Goal: Task Accomplishment & Management: Manage account settings

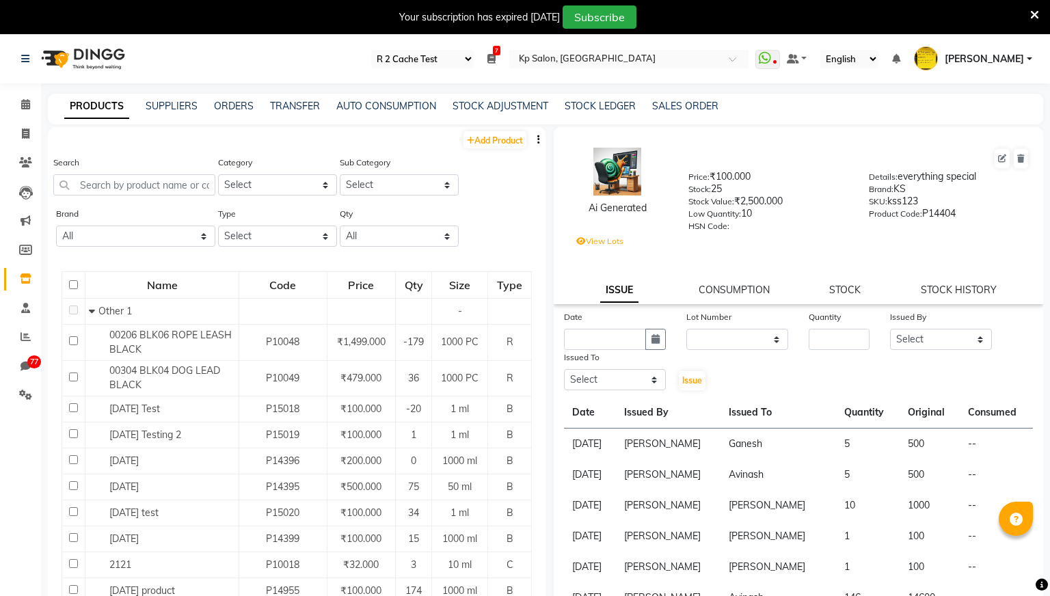
select select "24"
select select "en"
select select
click at [735, 86] on div "Select Register Reg 1 Dingg R 2 Cache Test Pj Register 2 Register 3 7 Daily Ope…" at bounding box center [525, 336] width 1050 height 605
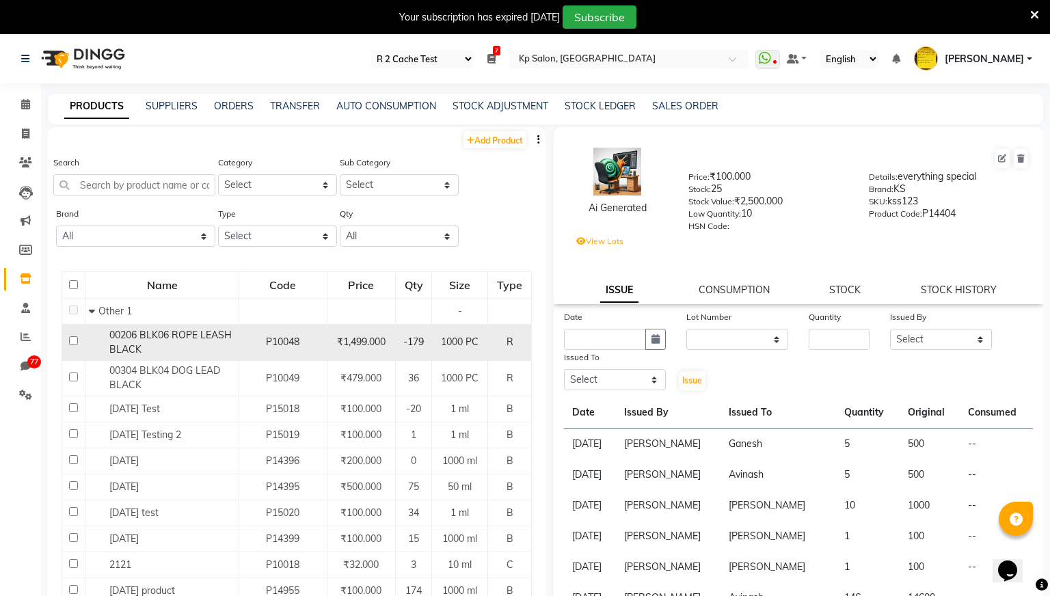
click at [207, 343] on div "00206 BLK06 ROPE LEASH BLACK" at bounding box center [162, 342] width 146 height 29
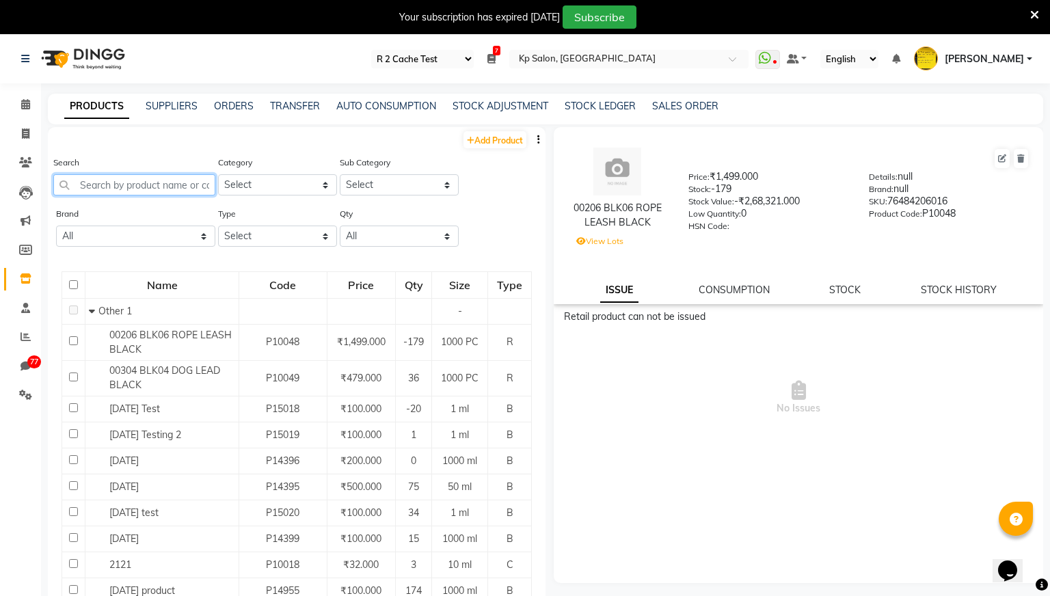
click at [186, 178] on input "text" at bounding box center [134, 184] width 162 height 21
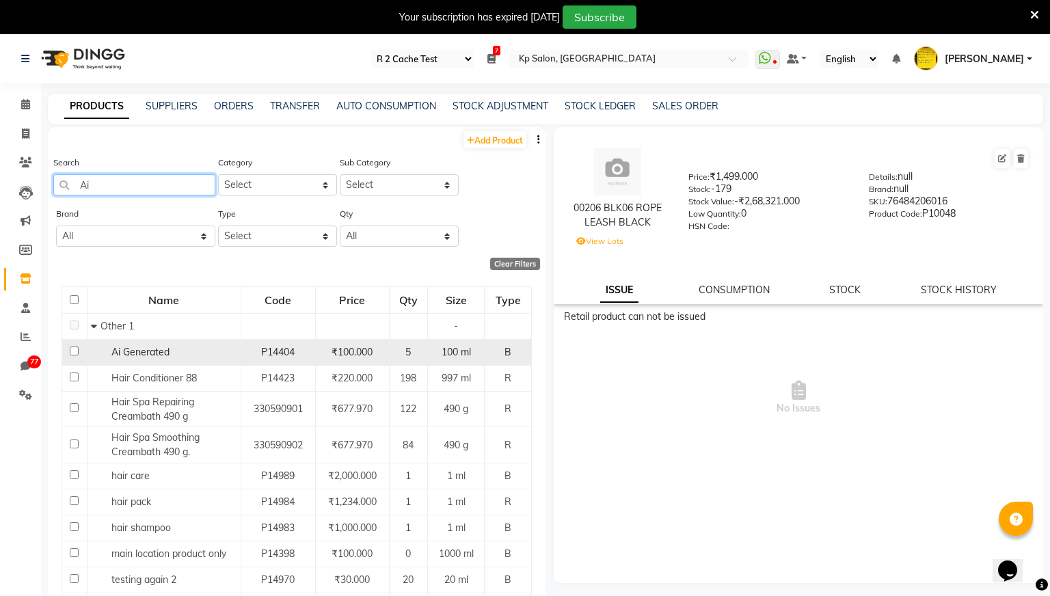
type input "Ai"
click at [139, 358] on span "Ai Generated" at bounding box center [140, 352] width 58 height 12
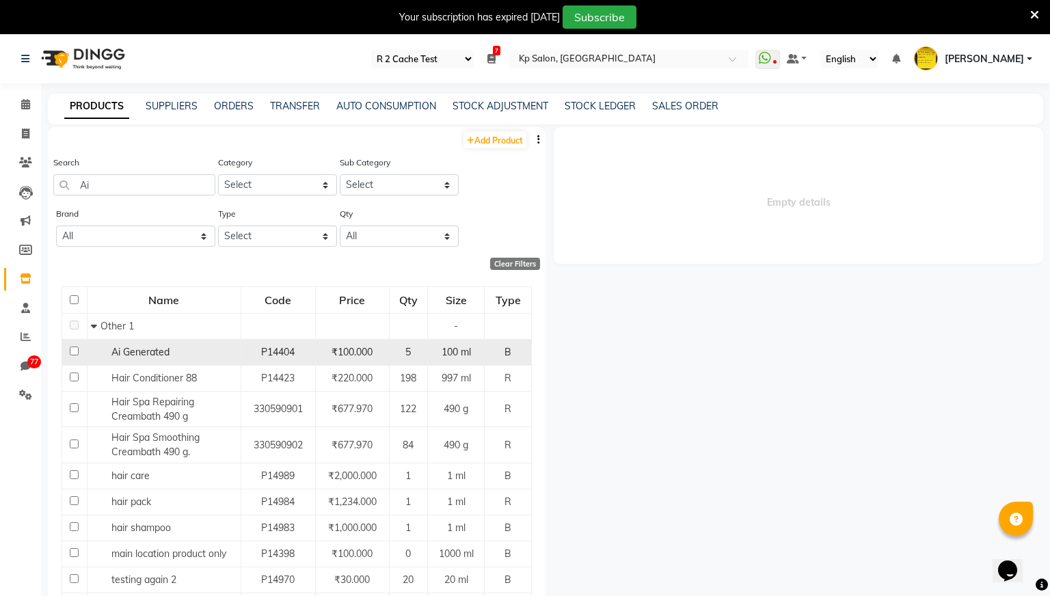
select select
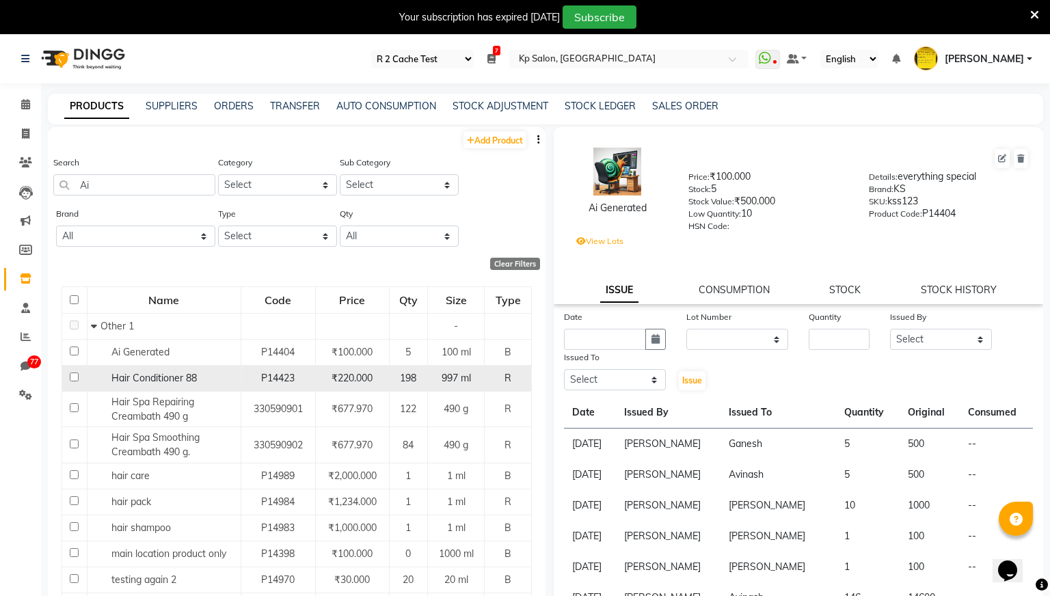
click at [284, 369] on td "P14423" at bounding box center [278, 378] width 75 height 26
click at [181, 382] on span "Hair Conditioner 88" at bounding box center [153, 378] width 85 height 12
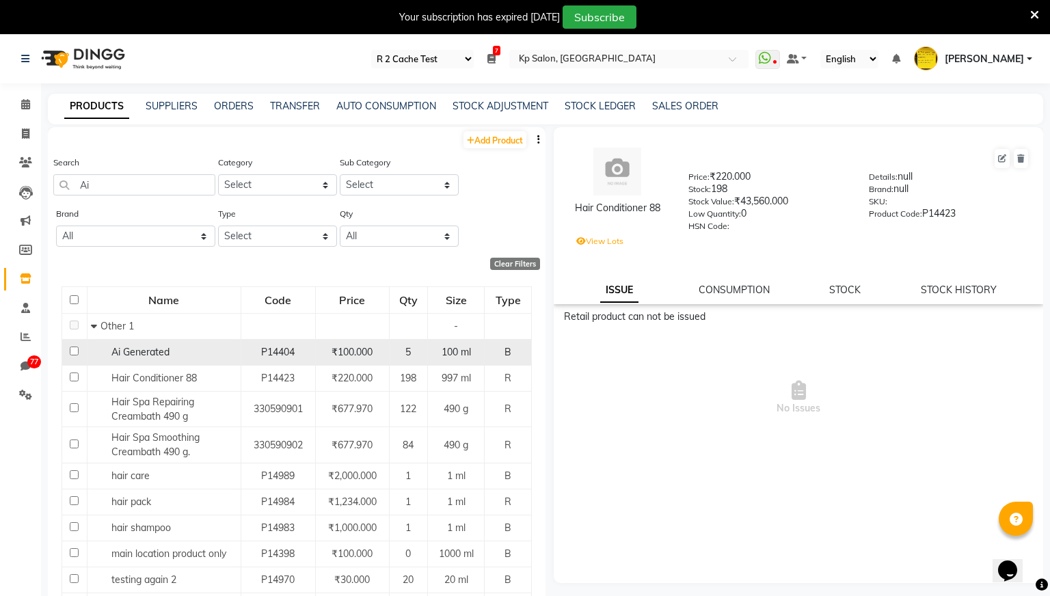
click at [165, 348] on span "Ai Generated" at bounding box center [140, 352] width 58 height 12
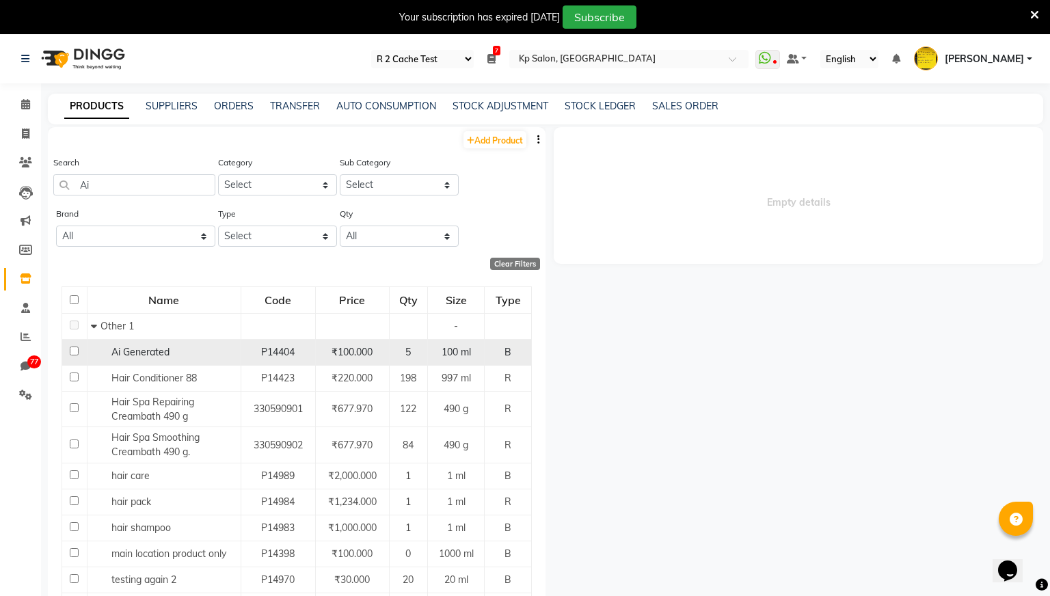
select select
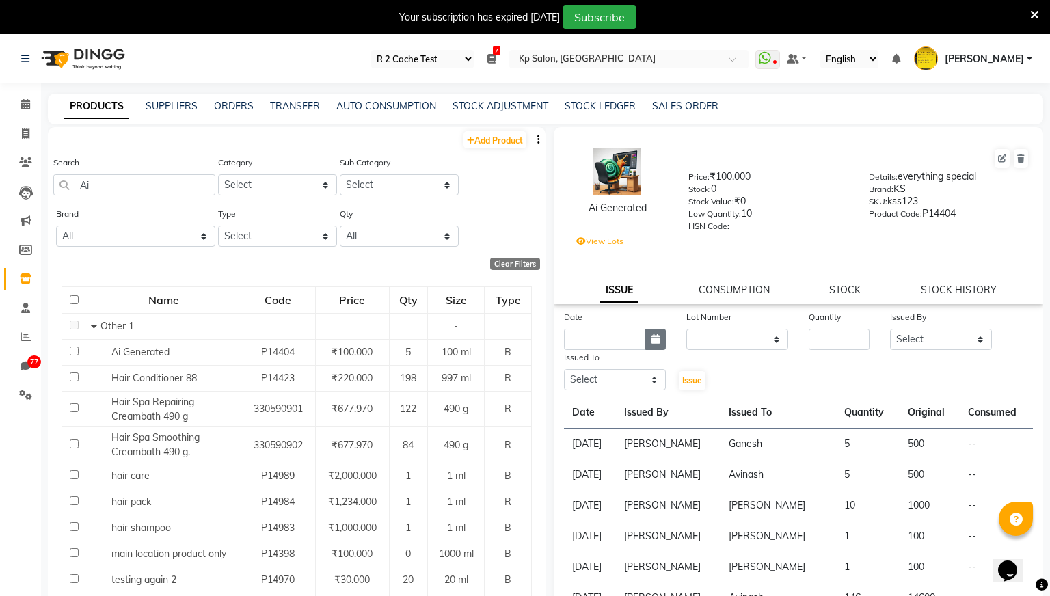
click at [663, 341] on button "button" at bounding box center [656, 339] width 21 height 21
select select "9"
select select "2025"
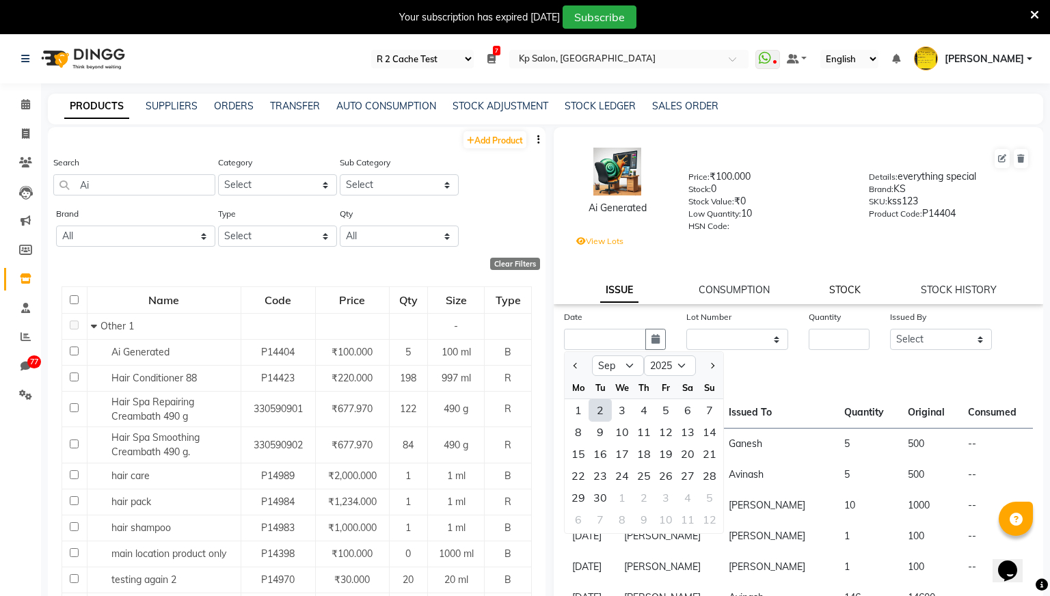
click at [855, 288] on link "STOCK" at bounding box center [845, 290] width 31 height 12
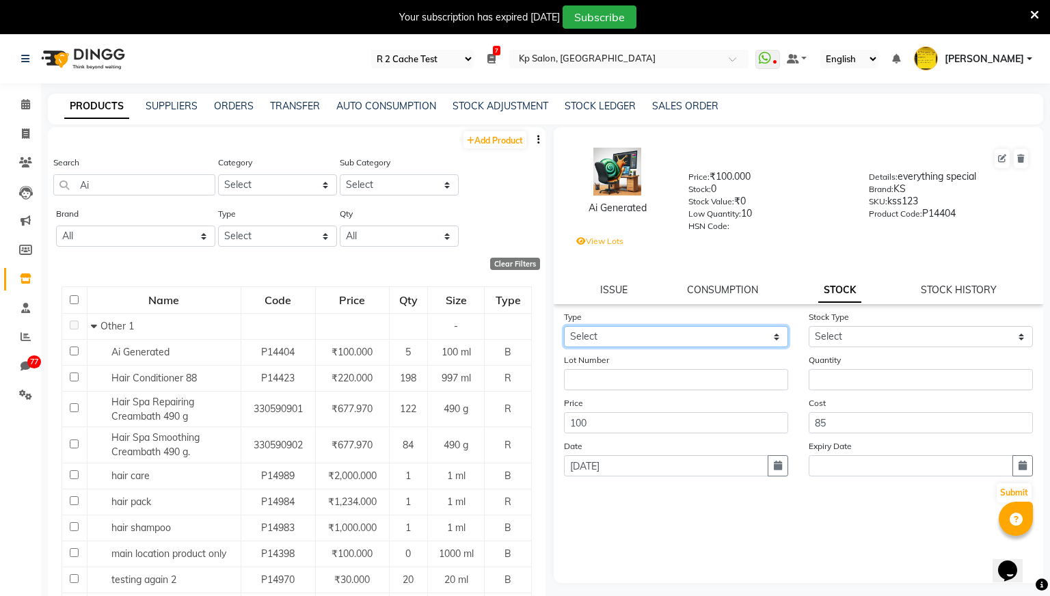
click at [665, 343] on select "Select In Out" at bounding box center [676, 336] width 224 height 21
select select "in"
click at [564, 326] on select "Select In Out" at bounding box center [676, 336] width 224 height 21
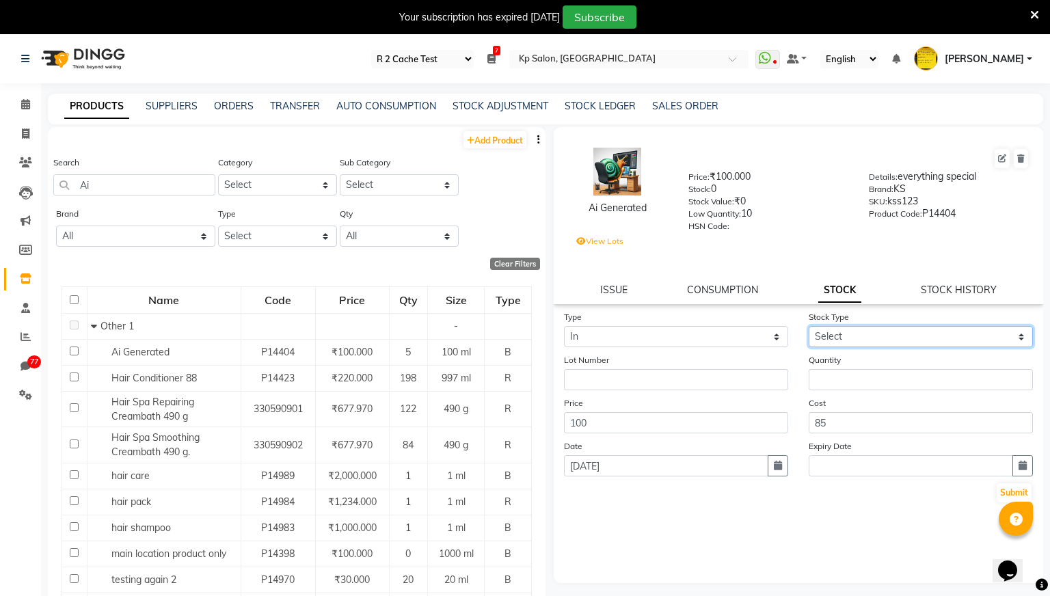
click at [848, 339] on select "Select New Stock Adjustment Return Other" at bounding box center [921, 336] width 224 height 21
select select "new stock"
click at [809, 326] on select "Select New Stock Adjustment Return Other" at bounding box center [921, 336] width 224 height 21
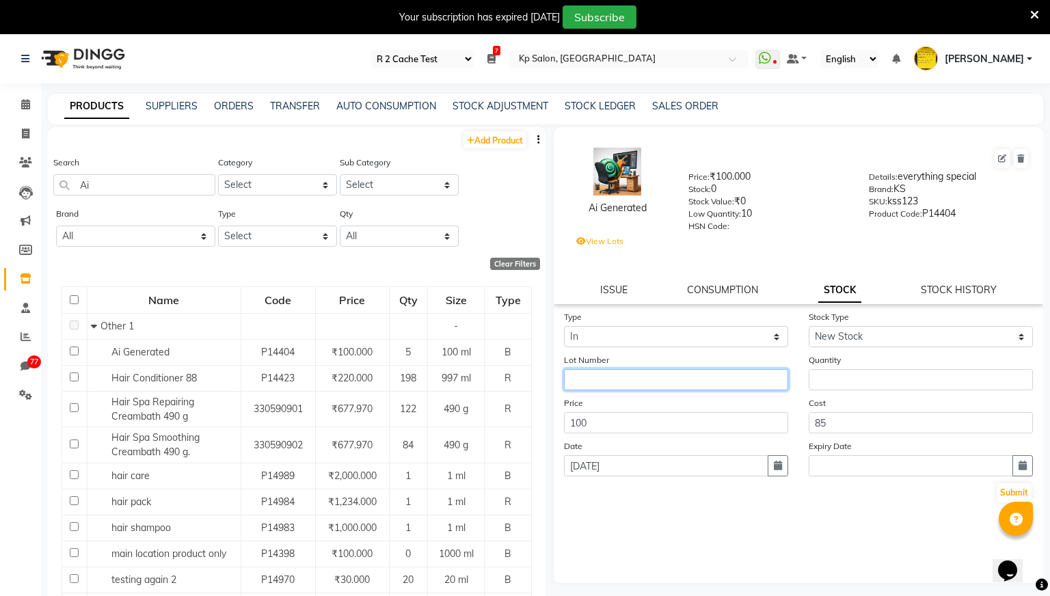
click at [682, 384] on input "text" at bounding box center [676, 379] width 224 height 21
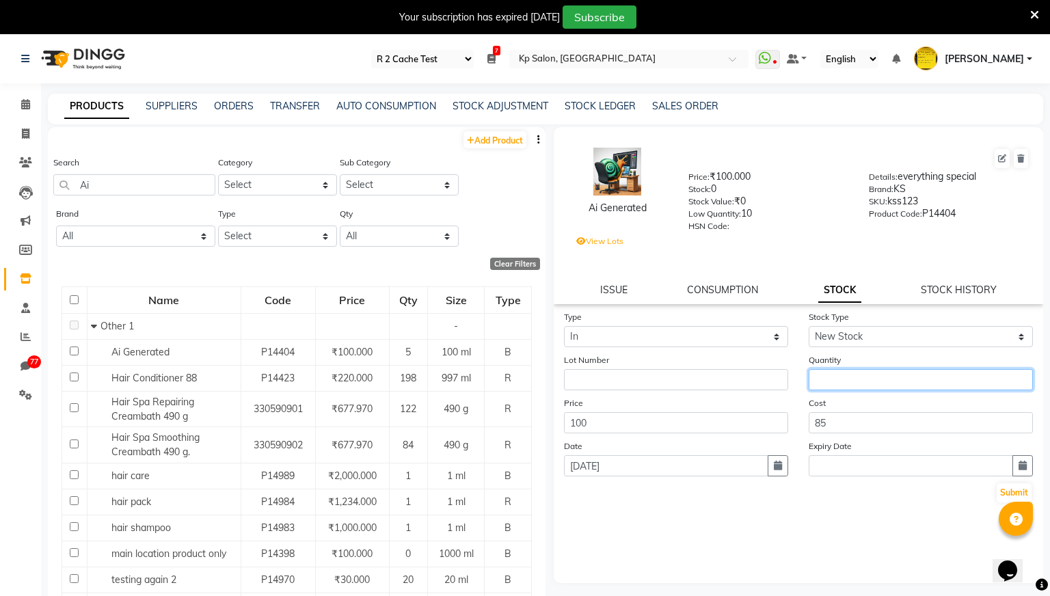
click at [834, 385] on input "number" at bounding box center [921, 379] width 224 height 21
type input "10"
click at [1019, 466] on icon "button" at bounding box center [1023, 466] width 8 height 10
select select "9"
select select "2025"
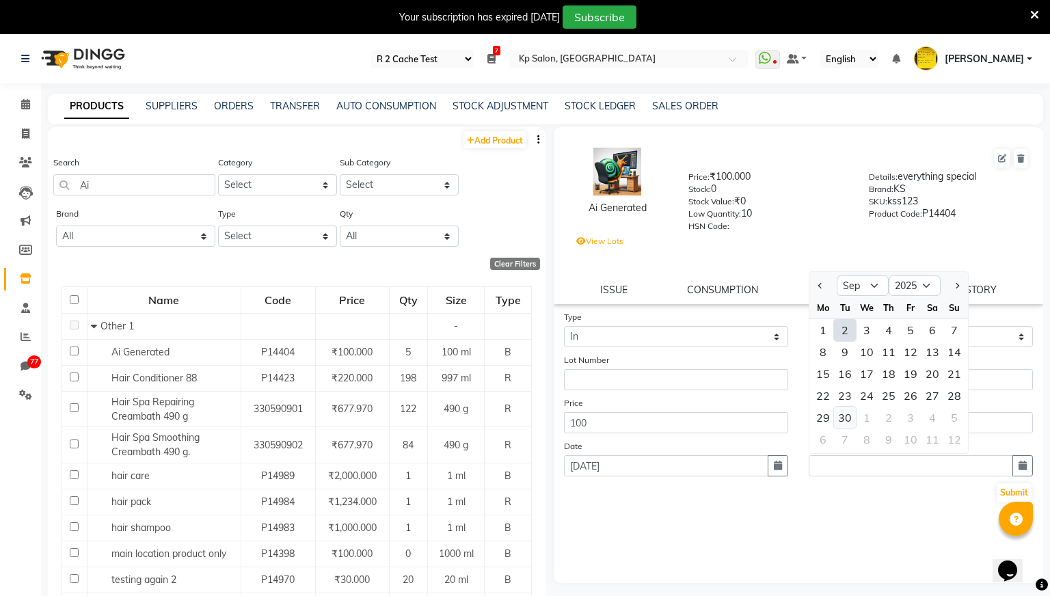
click at [848, 421] on div "30" at bounding box center [845, 418] width 22 height 22
type input "[DATE]"
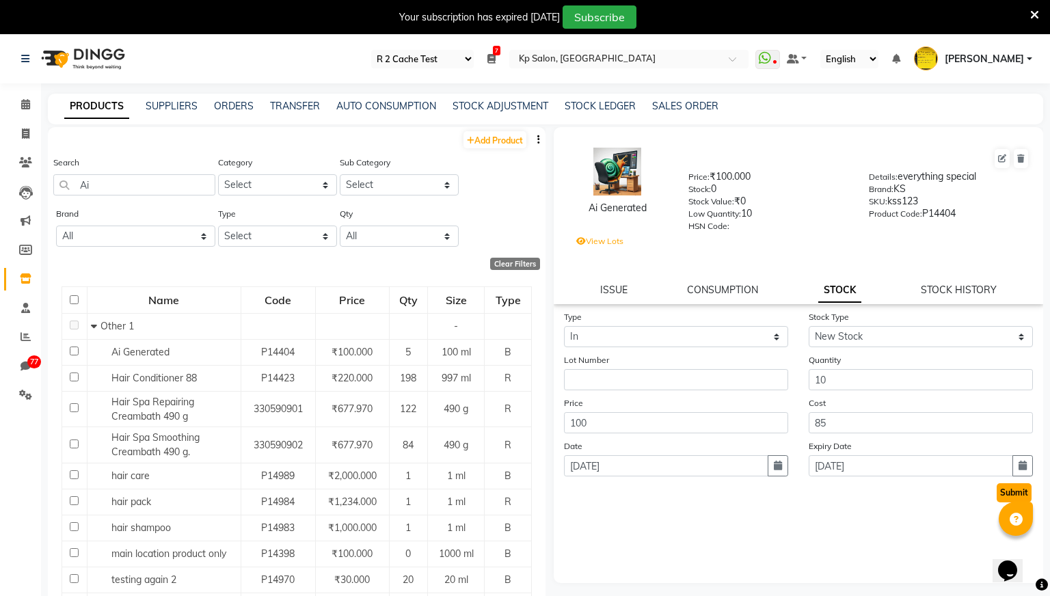
click at [1013, 486] on button "Submit" at bounding box center [1014, 492] width 35 height 19
click at [729, 289] on link "CONSUMPTION" at bounding box center [722, 290] width 71 height 12
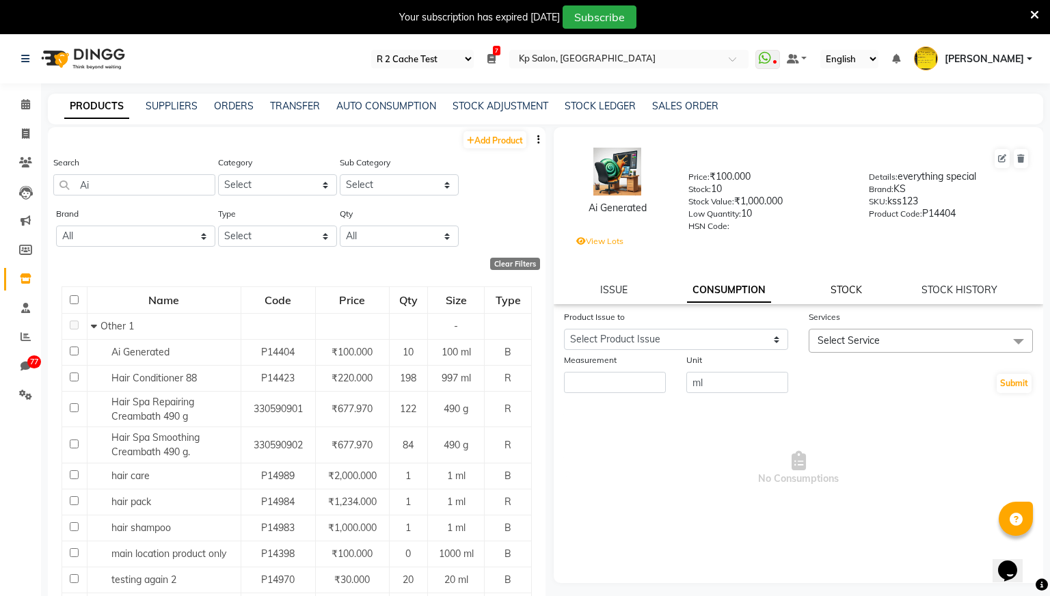
click at [841, 286] on link "STOCK" at bounding box center [846, 290] width 31 height 12
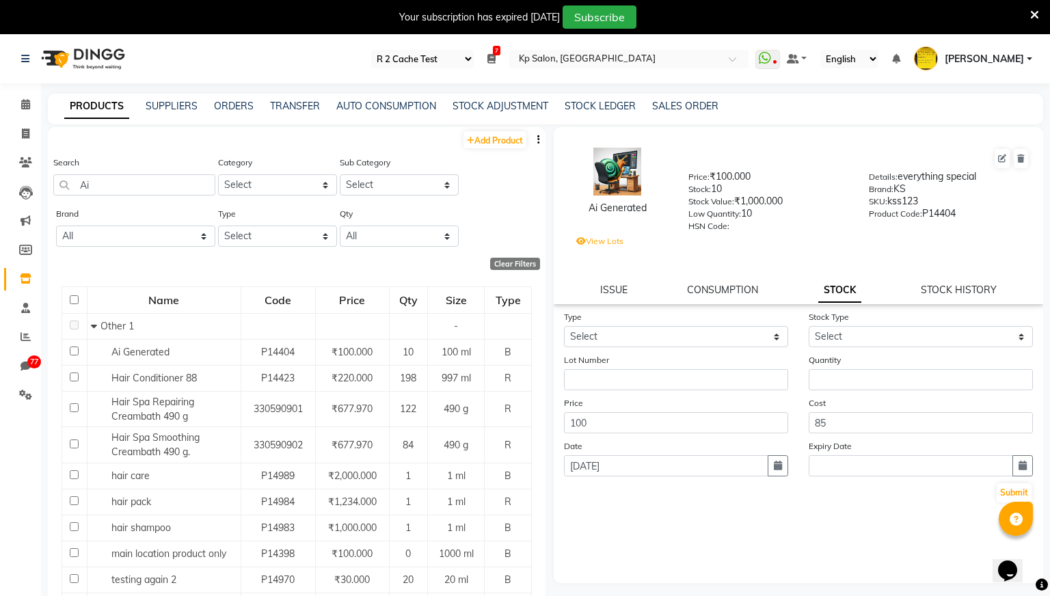
click at [754, 323] on div "Type Select In Out" at bounding box center [676, 329] width 245 height 38
click at [760, 336] on select "Select In Out" at bounding box center [676, 336] width 224 height 21
select select "in"
click at [564, 326] on select "Select In Out" at bounding box center [676, 336] width 224 height 21
click at [897, 343] on select "Select New Stock Adjustment Return Other" at bounding box center [921, 336] width 224 height 21
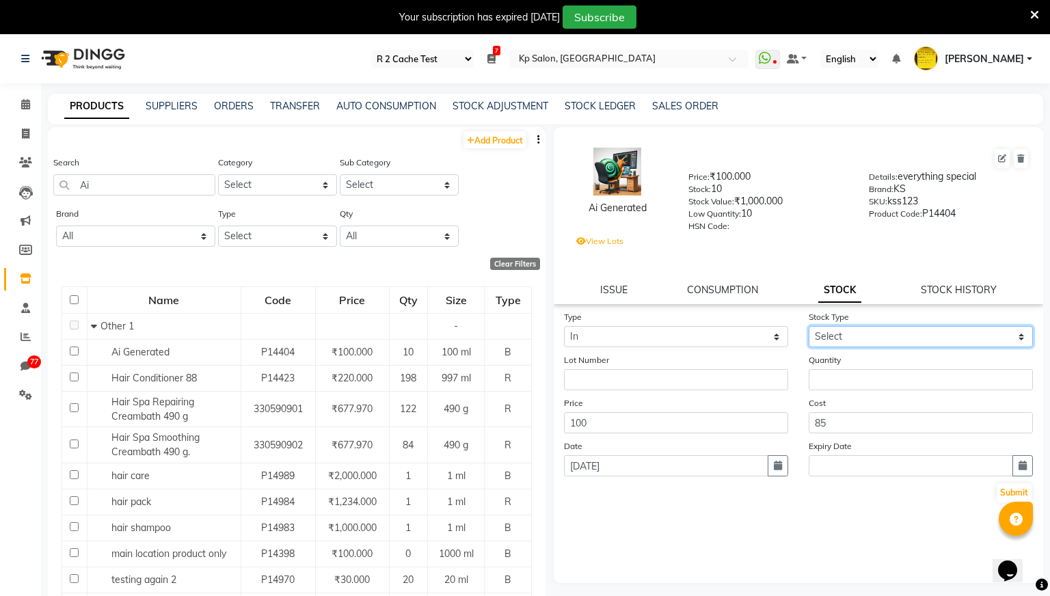
select select "new stock"
click at [809, 326] on select "Select New Stock Adjustment Return Other" at bounding box center [921, 336] width 224 height 21
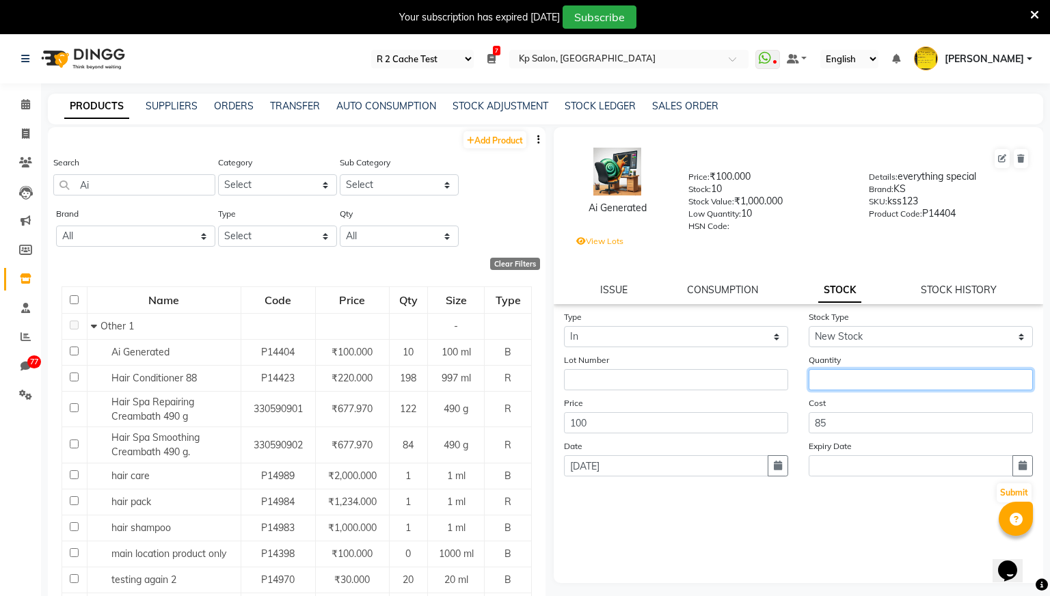
click at [894, 384] on input "number" at bounding box center [921, 379] width 224 height 21
type input "10"
click at [1018, 460] on button "button" at bounding box center [1023, 465] width 21 height 21
select select "9"
select select "2025"
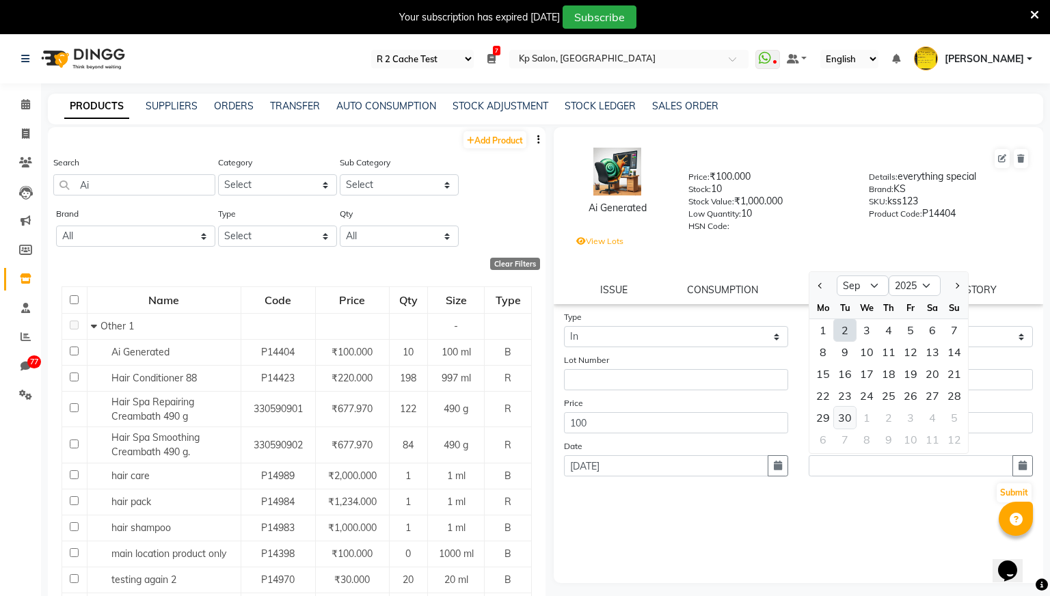
click at [847, 416] on div "30" at bounding box center [845, 418] width 22 height 22
type input "[DATE]"
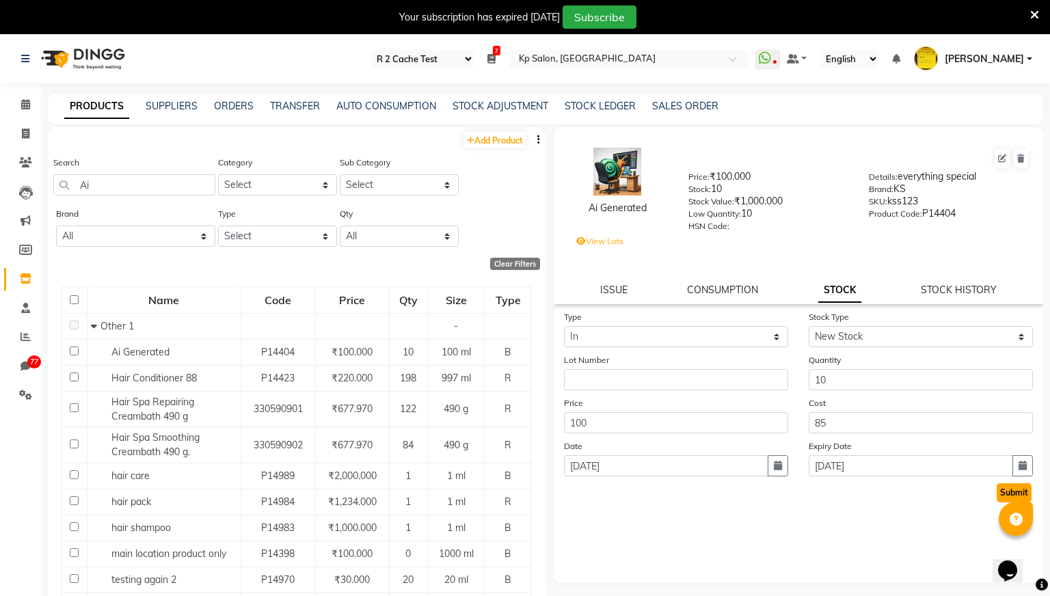
click at [1014, 490] on button "Submit" at bounding box center [1014, 492] width 35 height 19
click at [702, 101] on link "SALES ORDER" at bounding box center [685, 106] width 66 height 12
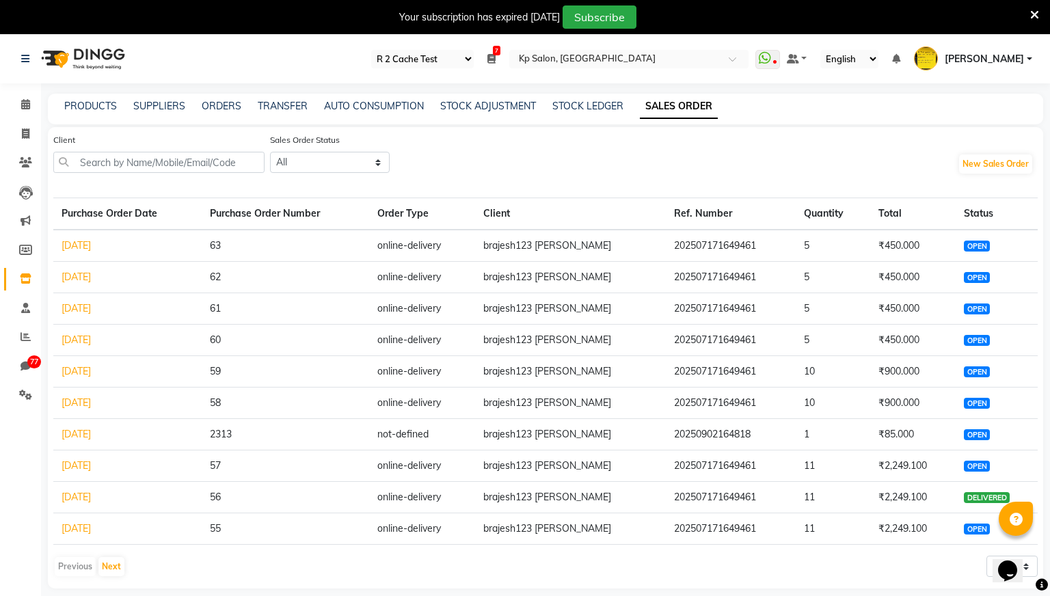
click at [968, 246] on span "OPEN" at bounding box center [976, 246] width 25 height 11
click at [85, 242] on link "[DATE]" at bounding box center [76, 245] width 29 height 12
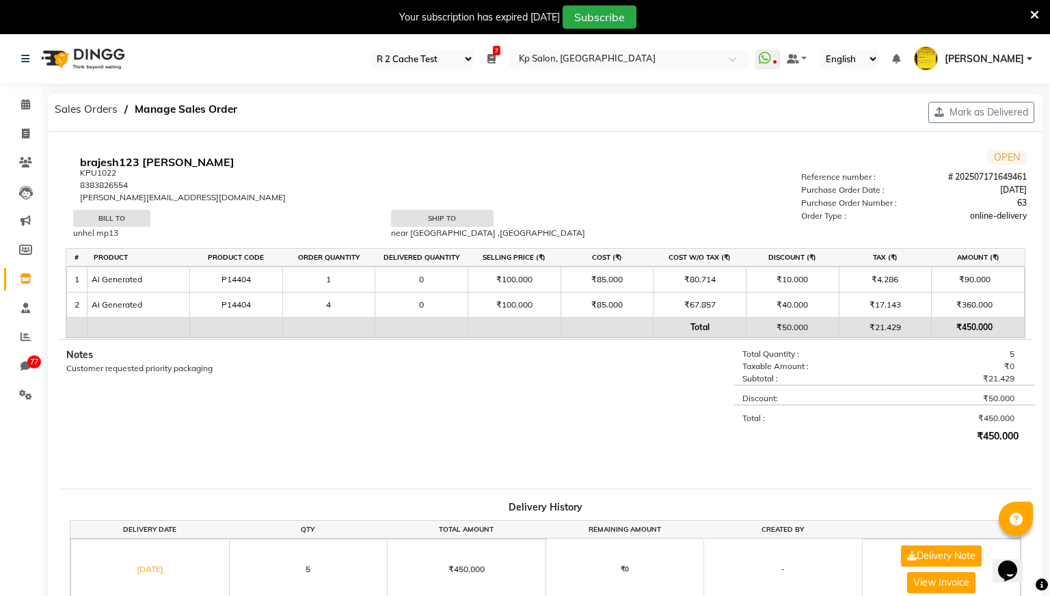
select select "24"
select select "en"
click at [973, 113] on button "Mark as Delivered" at bounding box center [982, 112] width 106 height 21
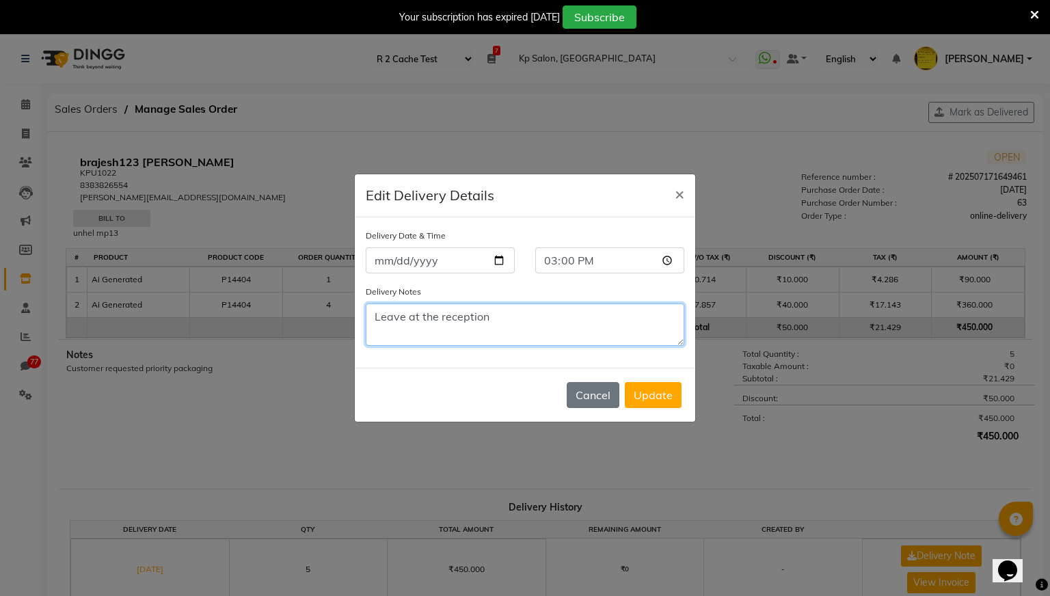
click at [490, 325] on textarea "Leave at the reception" at bounding box center [525, 325] width 319 height 42
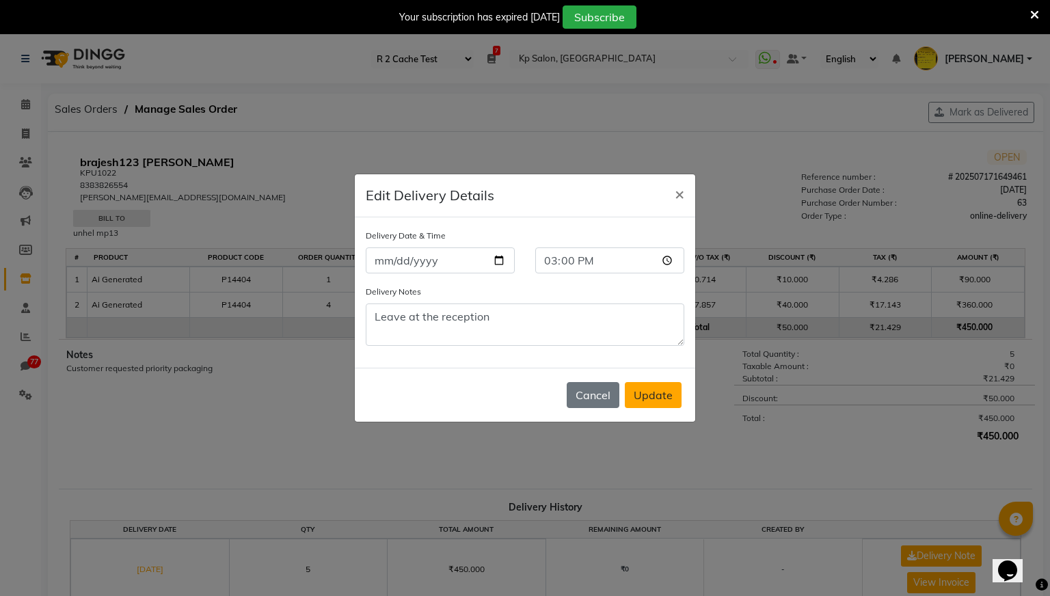
click at [661, 392] on button "Update" at bounding box center [653, 395] width 57 height 26
